Goal: Check status: Check status

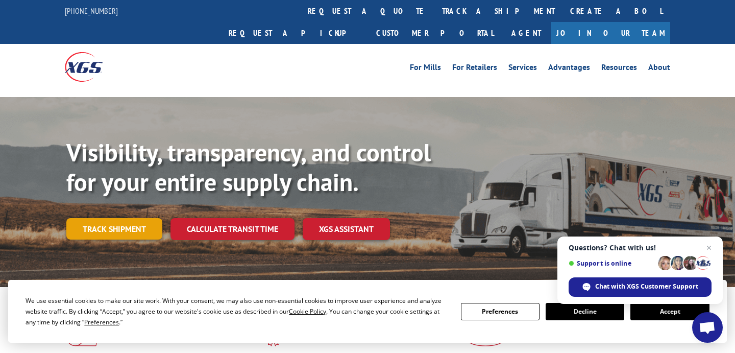
click at [140, 218] on link "Track shipment" at bounding box center [114, 228] width 96 height 21
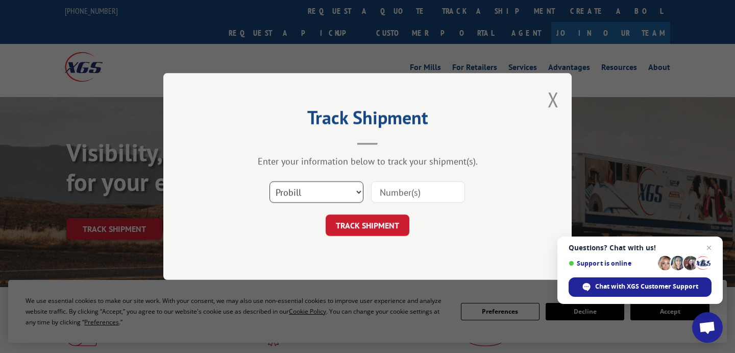
click at [356, 193] on select "Select category... Probill BOL PO" at bounding box center [316, 191] width 94 height 21
click at [269, 181] on select "Select category... Probill BOL PO" at bounding box center [316, 191] width 94 height 21
click at [408, 190] on input at bounding box center [418, 191] width 94 height 21
paste input "17663930"
type input "17663930"
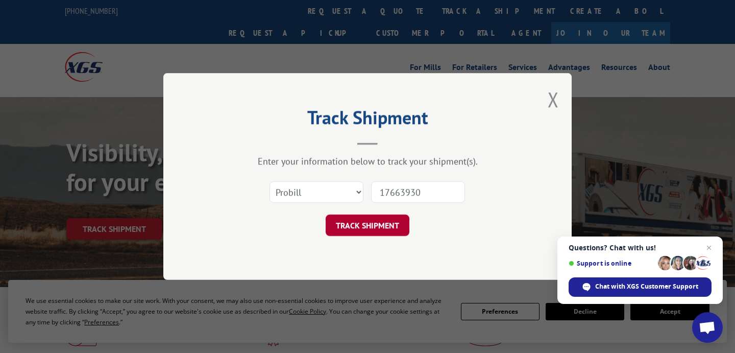
click at [382, 223] on button "TRACK SHIPMENT" at bounding box center [367, 224] width 84 height 21
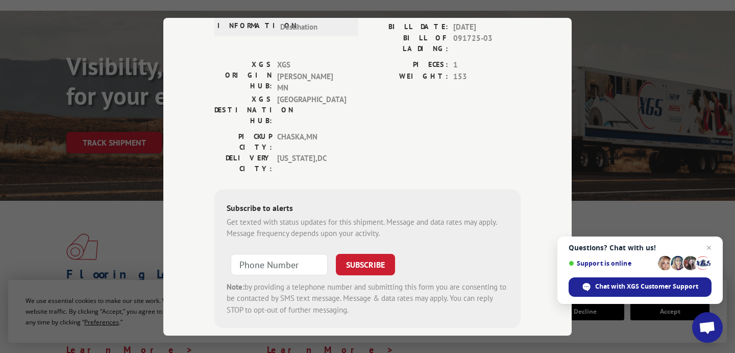
scroll to position [152, 0]
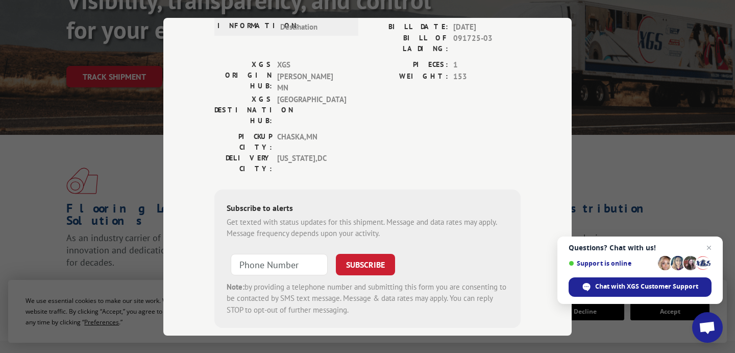
click at [630, 144] on div "Track Shipment ESTIMATED DELIVERY TIME: [DATE] The estimated time is using the …" at bounding box center [367, 176] width 735 height 353
click at [709, 247] on span "Close chat" at bounding box center [709, 247] width 13 height 13
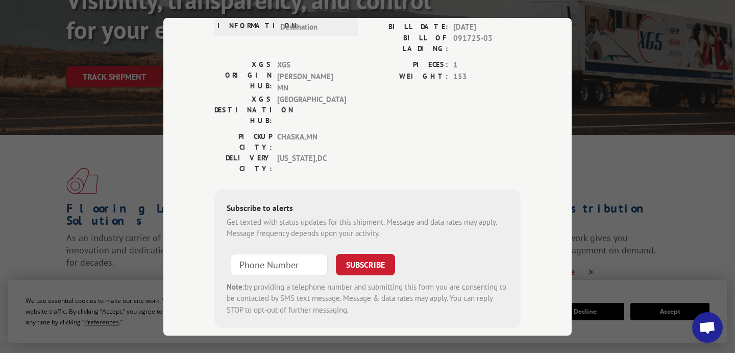
click at [268, 247] on form "SUBSCRIBE Note: by providing a telephone number and submitting this form you ar…" at bounding box center [368, 281] width 282 height 68
click at [268, 253] on input "+1 (___) ___-____" at bounding box center [279, 263] width 97 height 21
type input "[PHONE_NUMBER]"
click at [375, 253] on button "SUBSCRIBE" at bounding box center [365, 263] width 59 height 21
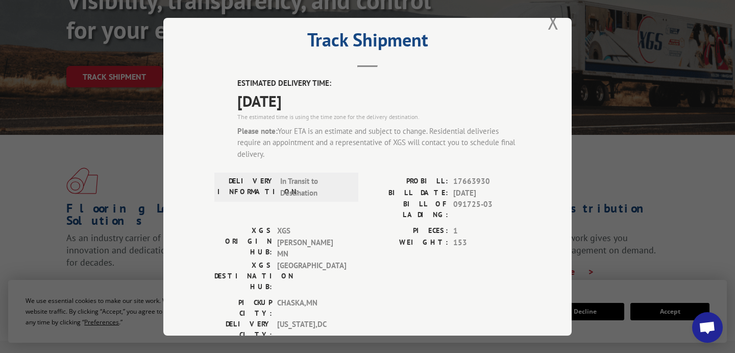
scroll to position [0, 0]
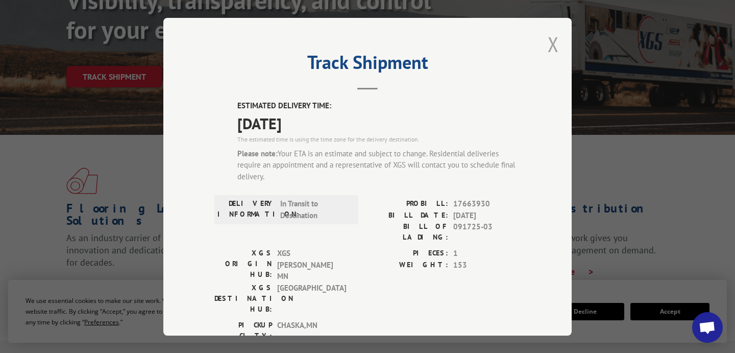
click at [554, 44] on button "Close modal" at bounding box center [552, 44] width 11 height 27
